Goal: Information Seeking & Learning: Check status

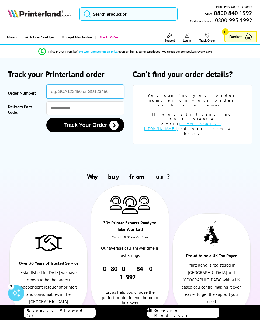
click at [80, 91] on input "Order Number:" at bounding box center [85, 92] width 78 height 14
click at [69, 93] on input "Order Number:" at bounding box center [85, 92] width 78 height 14
paste input "SOA3038083"
type input "SOA3038083"
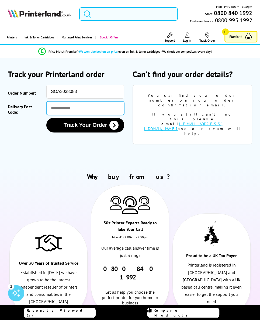
click at [78, 109] on input "Delivery Post Code:" at bounding box center [85, 108] width 78 height 14
type input "*******"
click at [98, 126] on button "Track Your Order" at bounding box center [85, 125] width 78 height 15
